Goal: Use online tool/utility: Utilize a website feature to perform a specific function

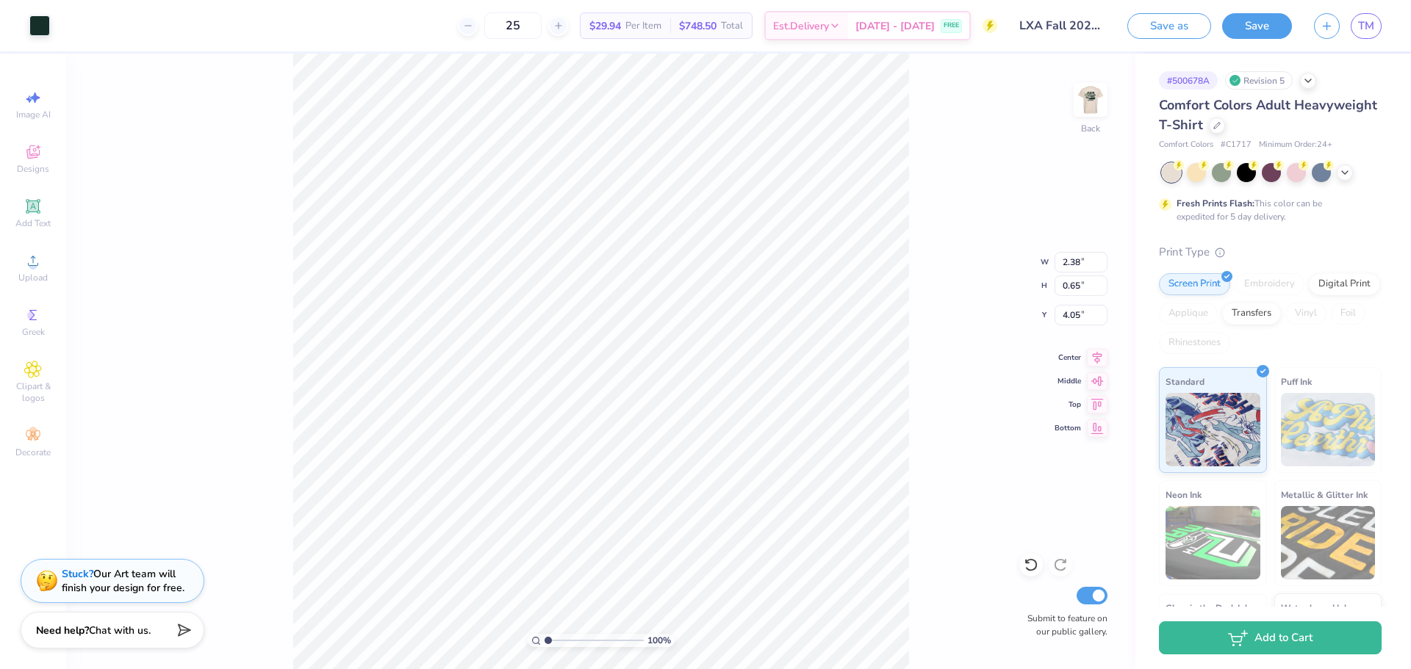
type input "4.31"
click at [959, 184] on div "100 % Back W 2.38 2.38 " H 0.65 0.65 " Y 4.31 4.31 " Center Middle Top Bottom S…" at bounding box center [600, 362] width 1069 height 616
click at [1090, 98] on img at bounding box center [1090, 100] width 59 height 59
click at [1086, 105] on img at bounding box center [1090, 100] width 59 height 59
click at [1088, 104] on img at bounding box center [1090, 100] width 59 height 59
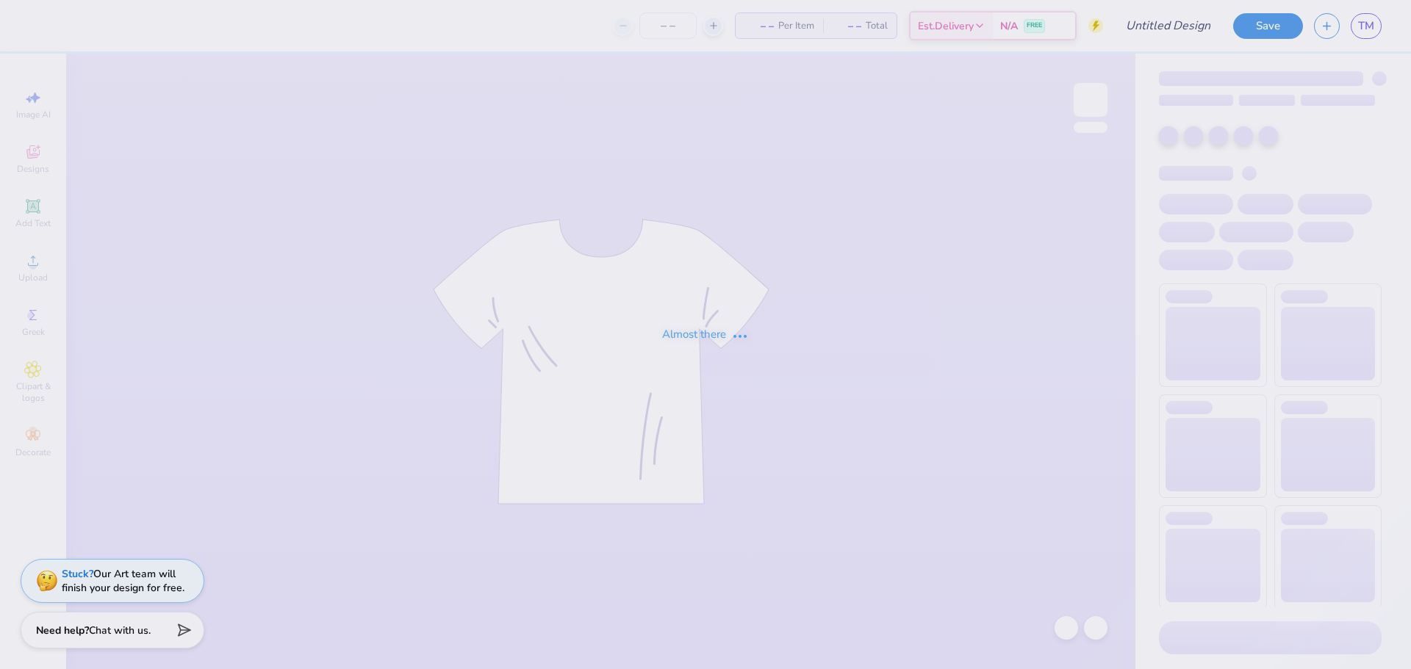
type input "LXA Fall 2025 Sweatpants"
type input "25"
type input "LXA Fall 2025 Hoodie"
type input "30"
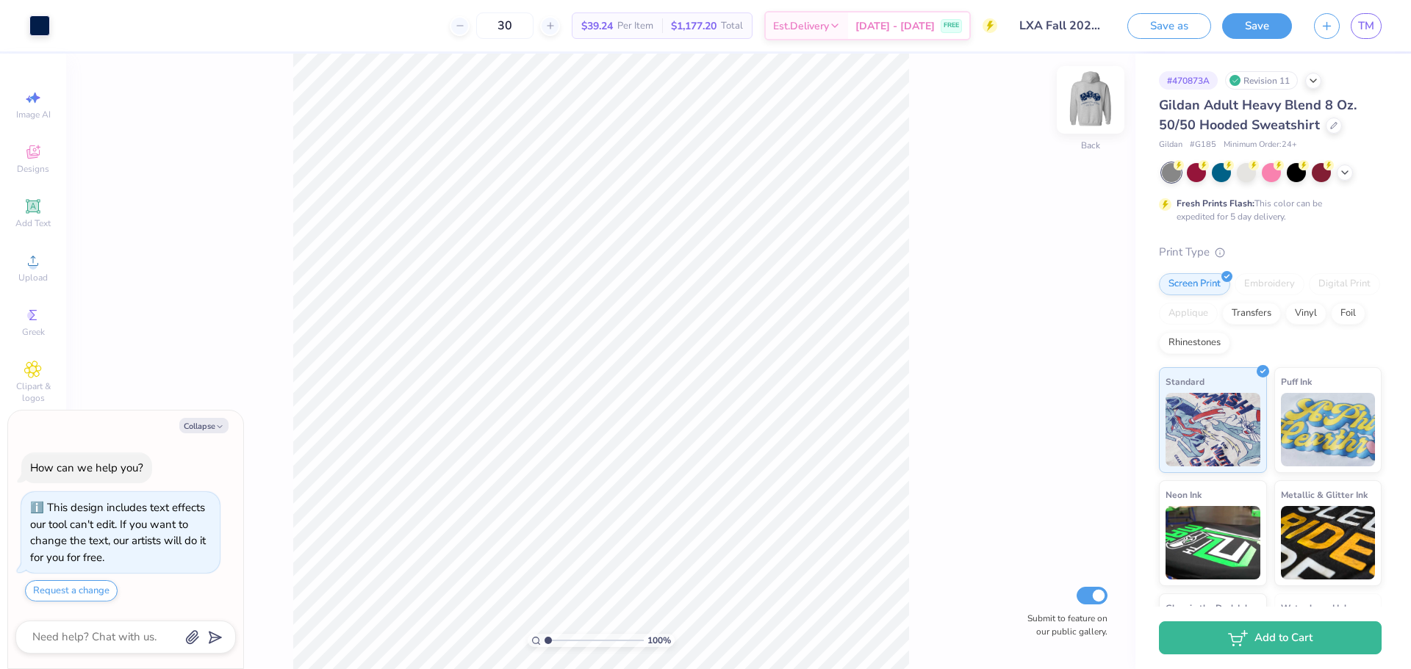
click at [1089, 107] on img at bounding box center [1090, 100] width 59 height 59
type textarea "x"
